Goal: Information Seeking & Learning: Find specific fact

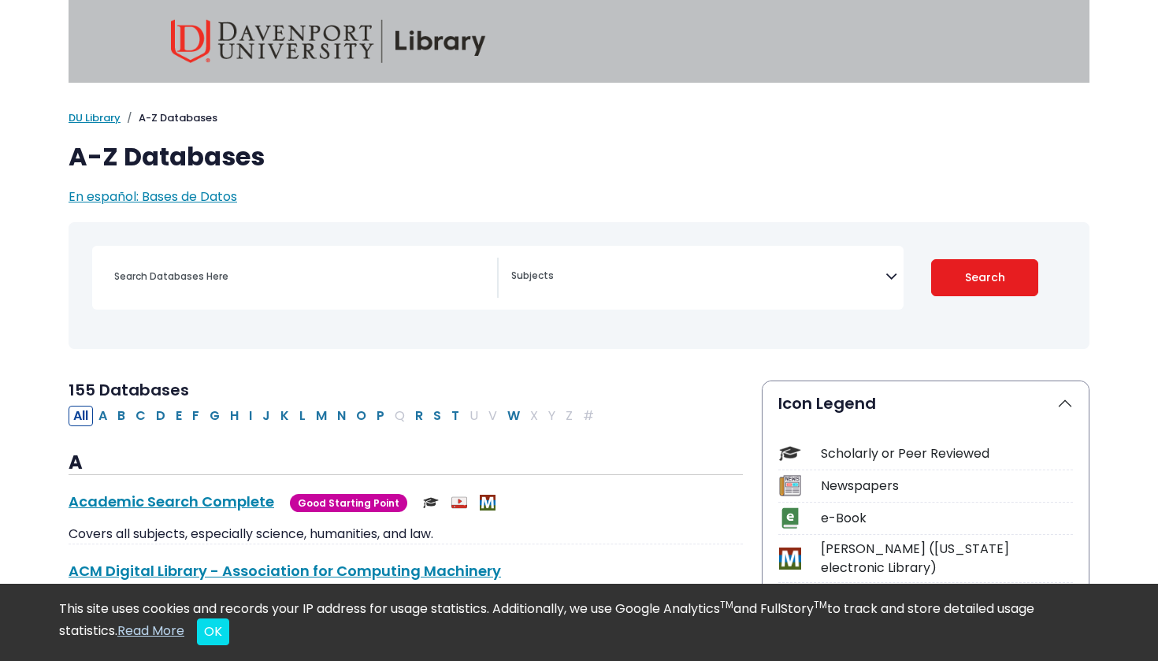
select select "Database Subject Filter"
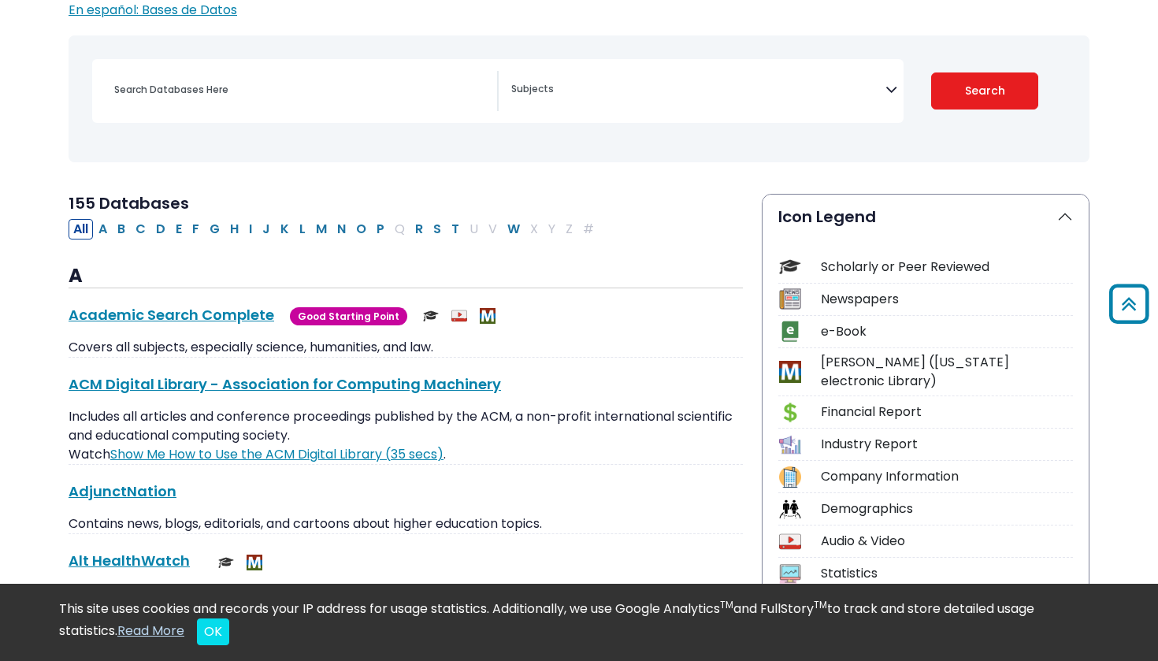
scroll to position [161, 0]
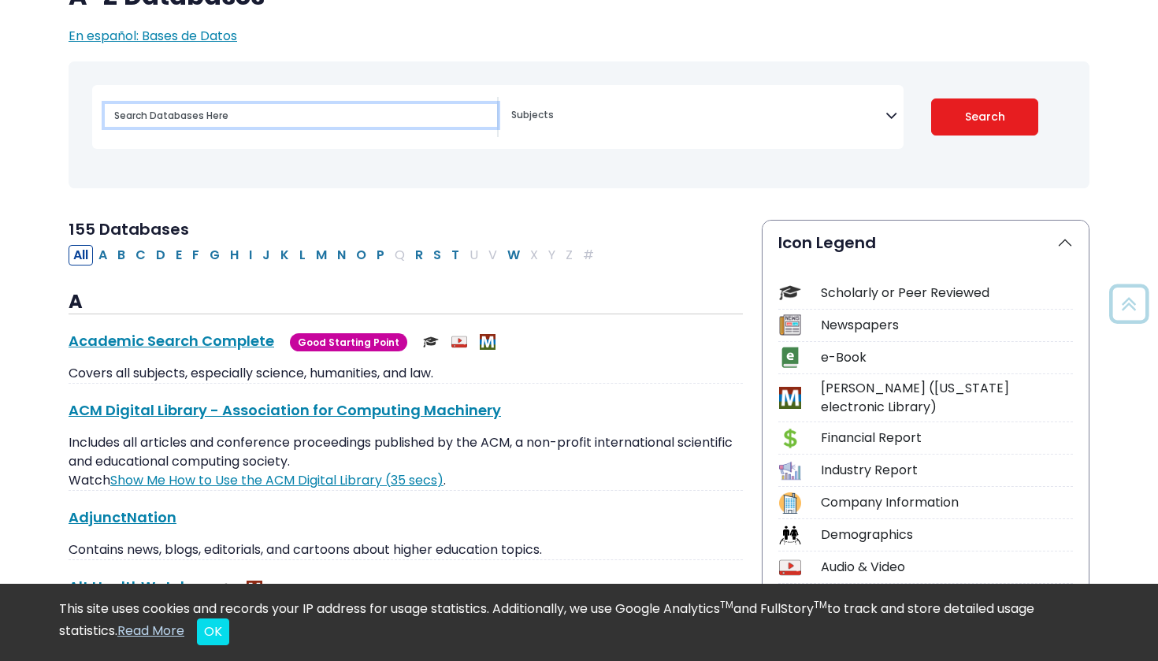
click at [365, 107] on input "Search database by title or keyword" at bounding box center [301, 115] width 392 height 23
type input "legal case discussion"
click at [984, 116] on button "Search" at bounding box center [985, 116] width 108 height 37
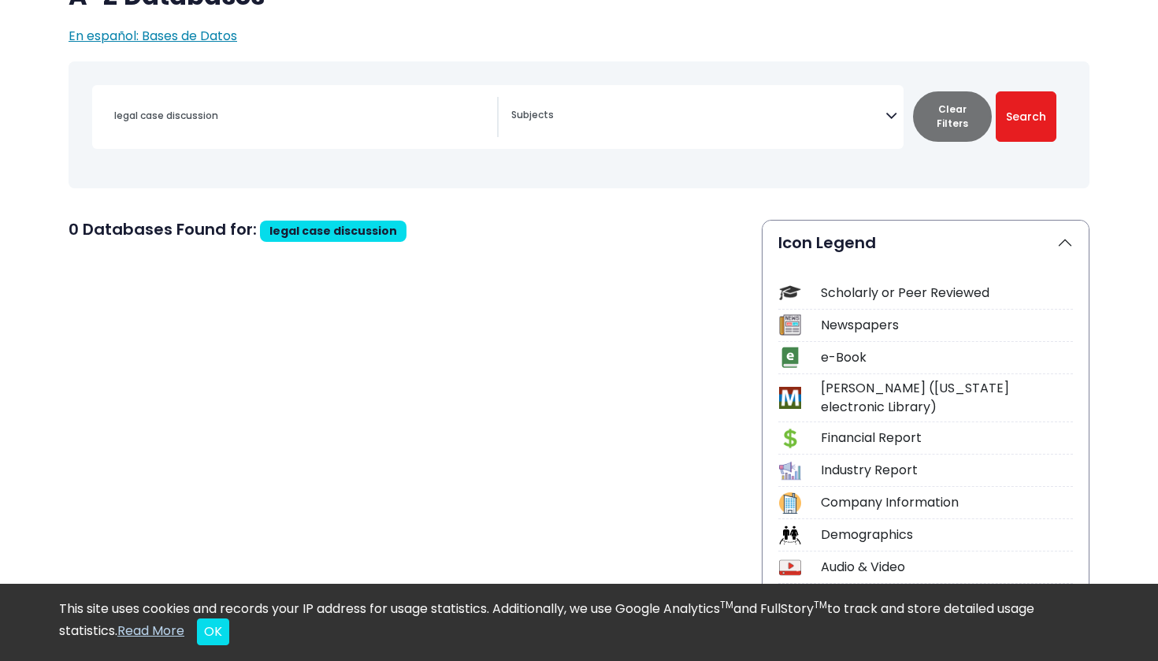
click at [654, 124] on span "Search filters" at bounding box center [698, 117] width 374 height 40
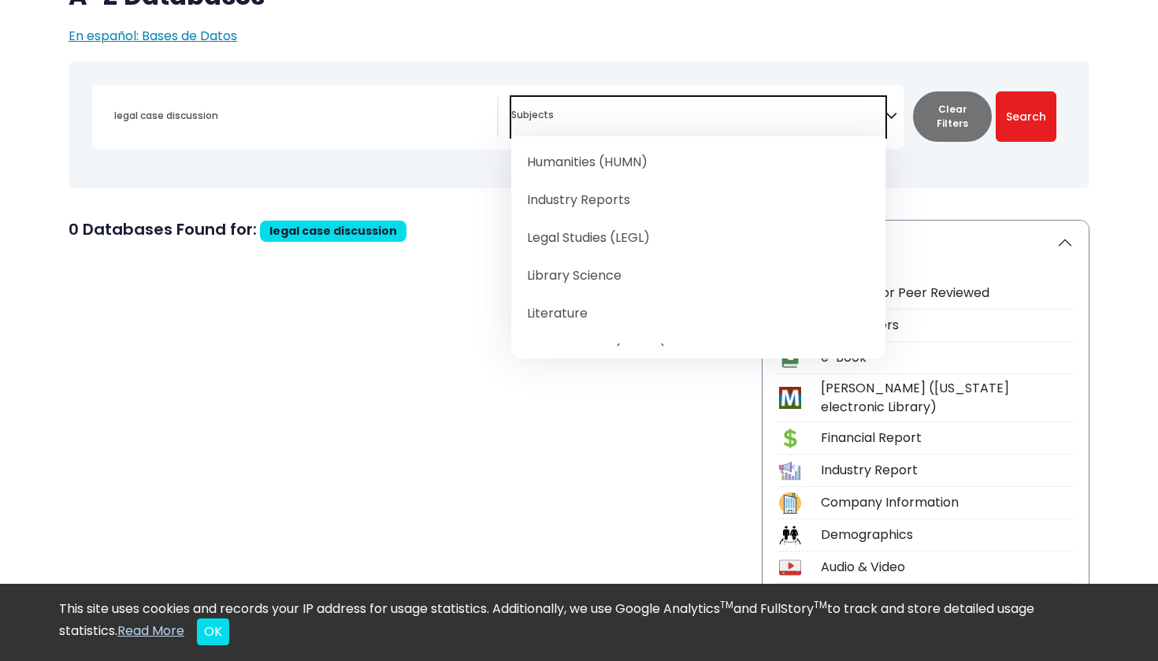
scroll to position [1192, 0]
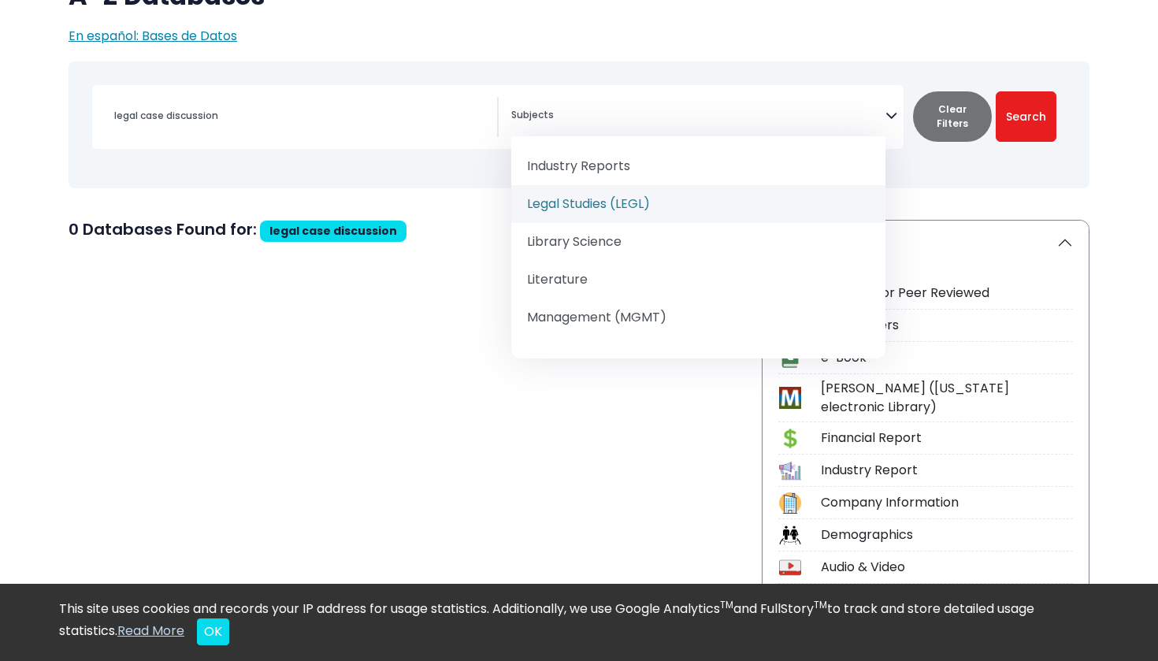
select select "219067"
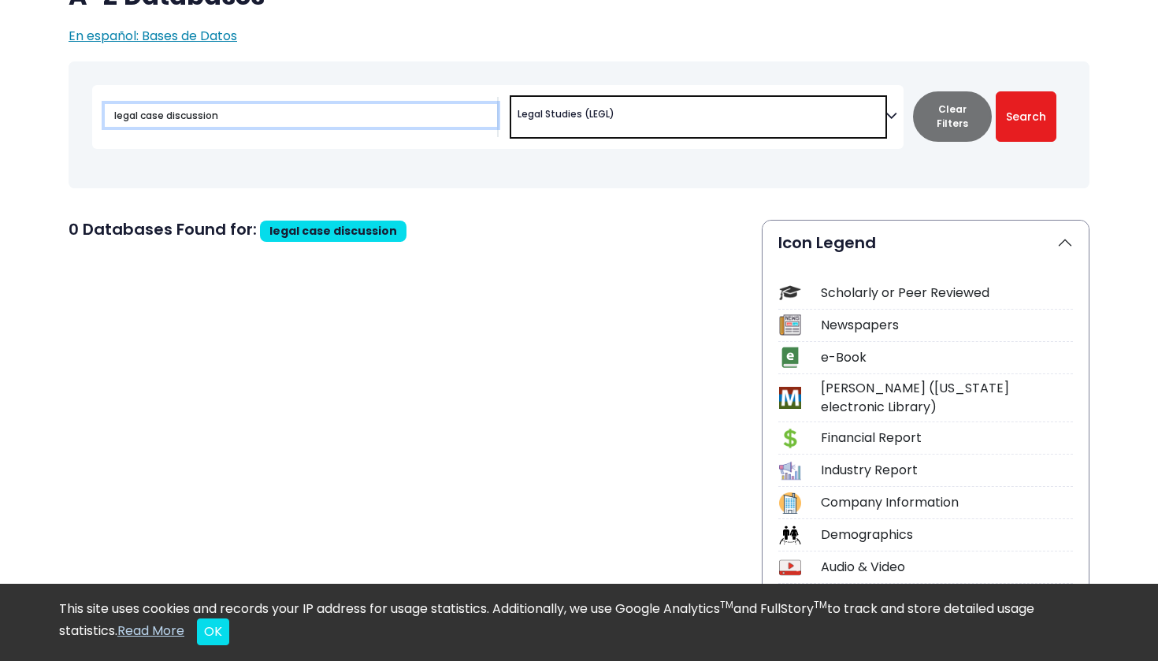
click at [369, 113] on input "legal case discussion" at bounding box center [301, 115] width 392 height 23
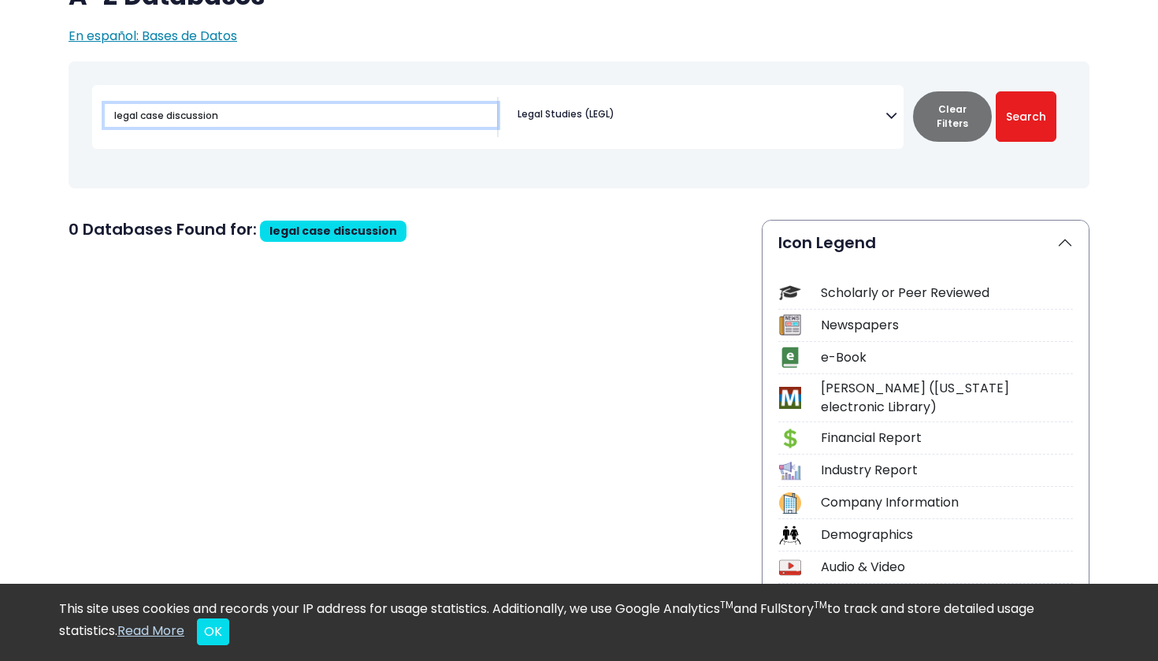
click at [1025, 116] on button "Search" at bounding box center [1025, 116] width 61 height 50
type input "l"
click at [1025, 116] on button "Search" at bounding box center [1025, 116] width 61 height 50
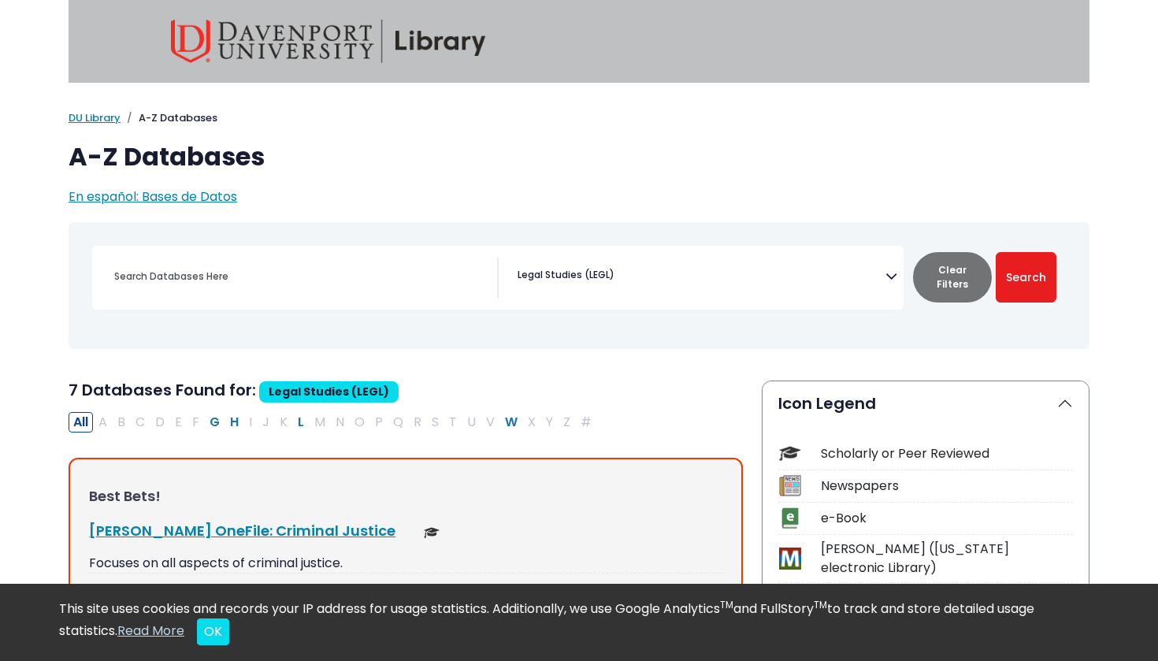
click at [685, 276] on span "× Legal Studies (LEGL)" at bounding box center [698, 277] width 374 height 40
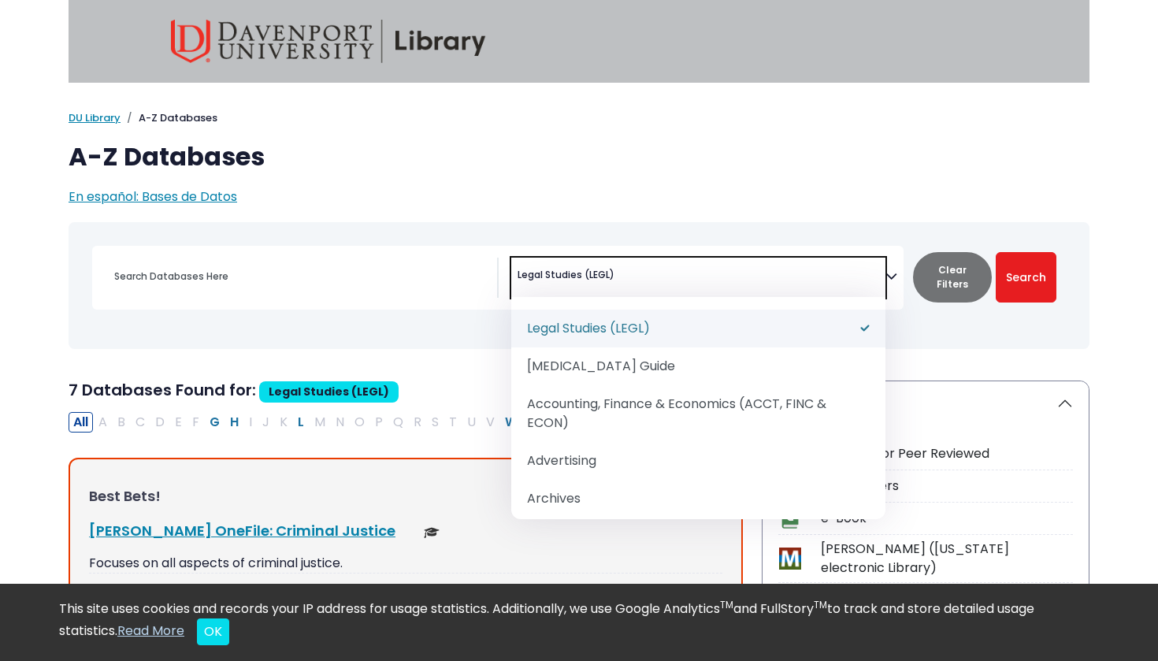
click at [685, 276] on span "× Legal Studies (LEGL)" at bounding box center [698, 277] width 374 height 40
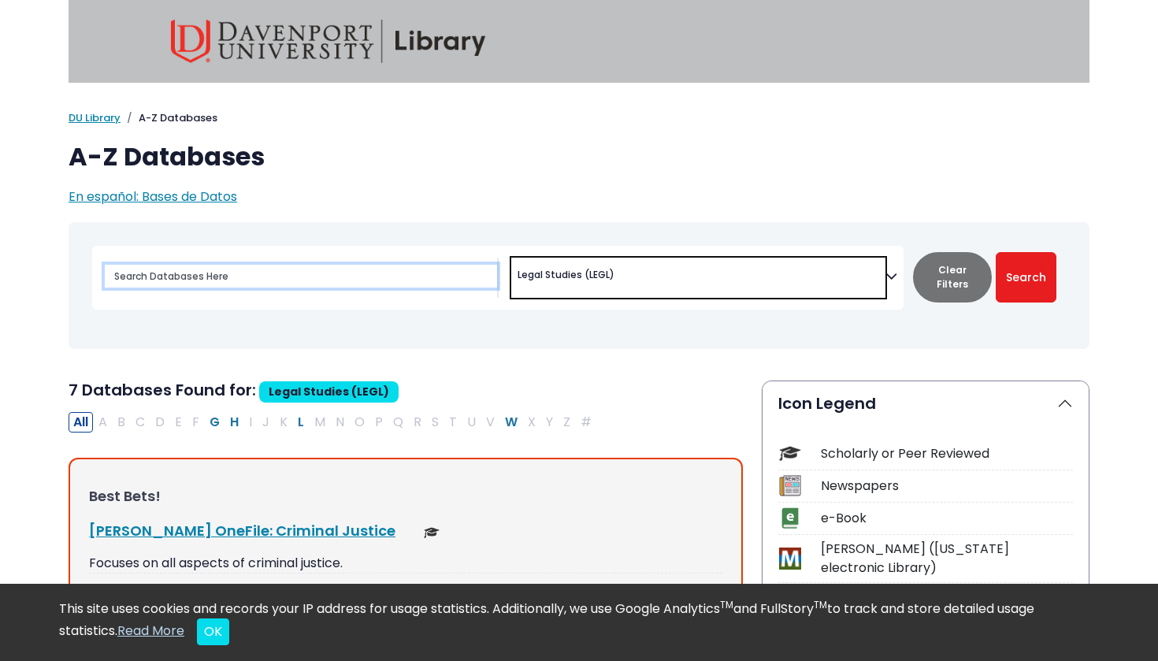
click at [306, 273] on input "Search database by title or keyword" at bounding box center [301, 276] width 392 height 23
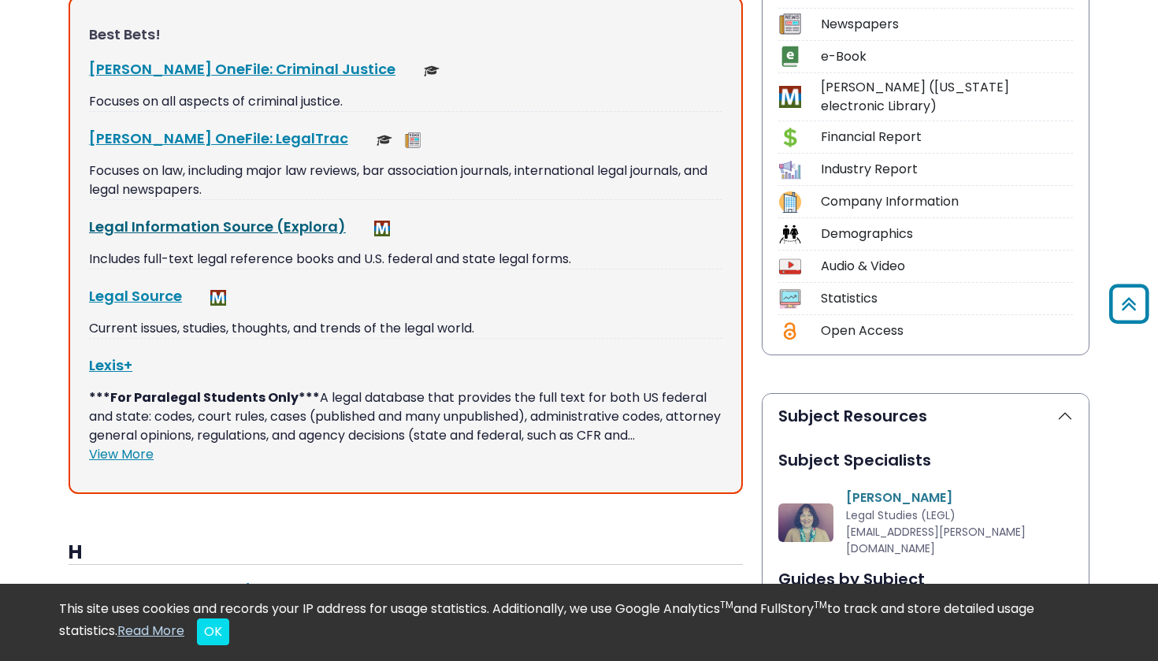
scroll to position [462, 0]
click at [146, 299] on link "Legal Source This link opens in a new window" at bounding box center [135, 295] width 93 height 20
